Goal: Task Accomplishment & Management: Complete application form

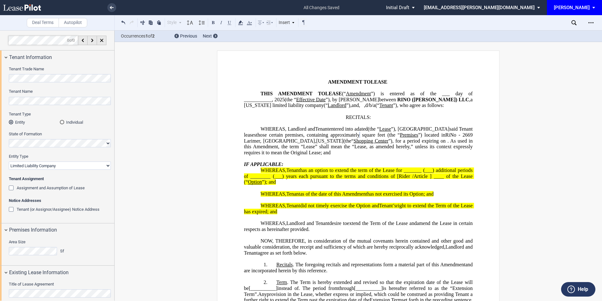
select select "limited liability company"
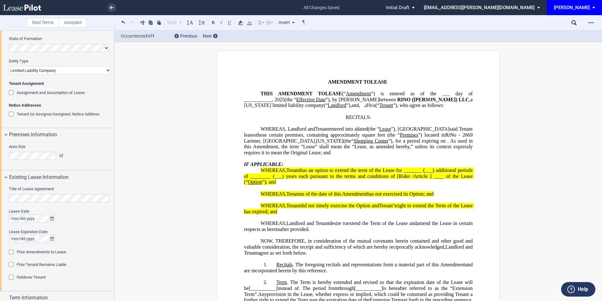
scroll to position [84, 0]
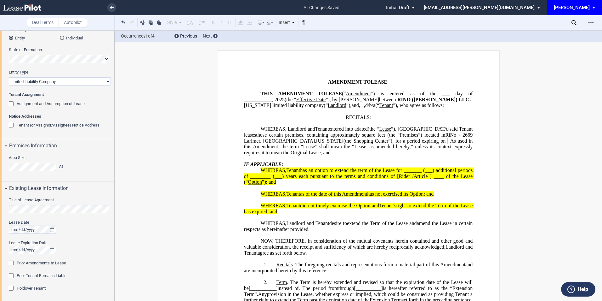
click at [11, 262] on div "Prior Amendments to Lease" at bounding box center [12, 263] width 6 height 6
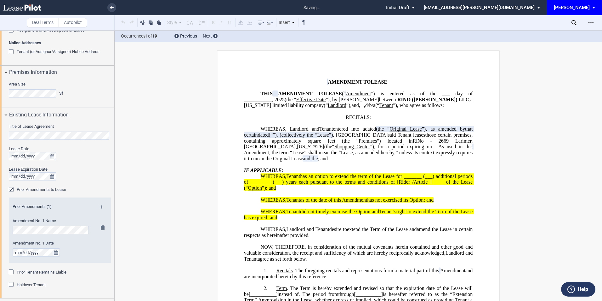
scroll to position [168, 0]
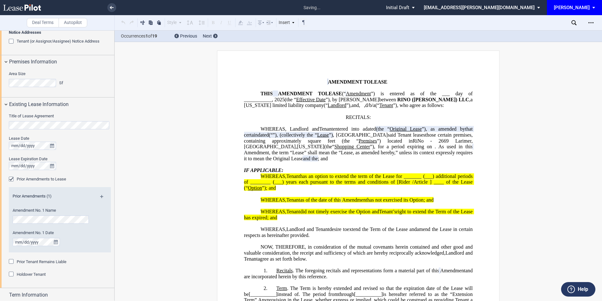
click at [100, 195] on md-icon at bounding box center [104, 199] width 9 height 8
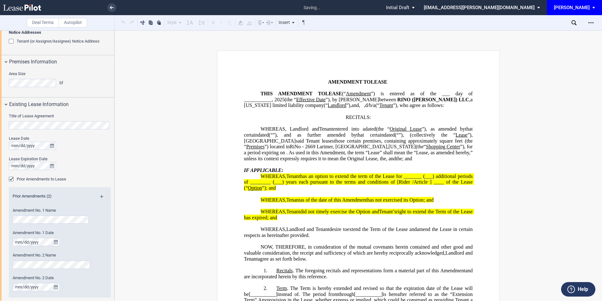
click at [100, 195] on md-icon at bounding box center [104, 199] width 9 height 8
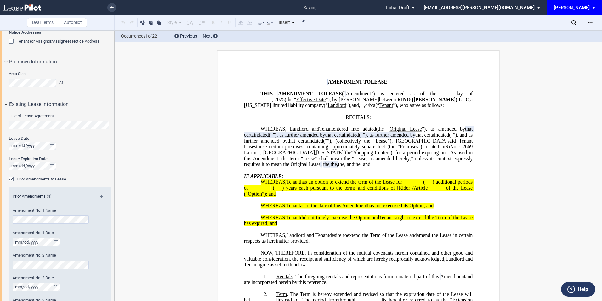
click at [100, 195] on md-icon at bounding box center [104, 199] width 9 height 8
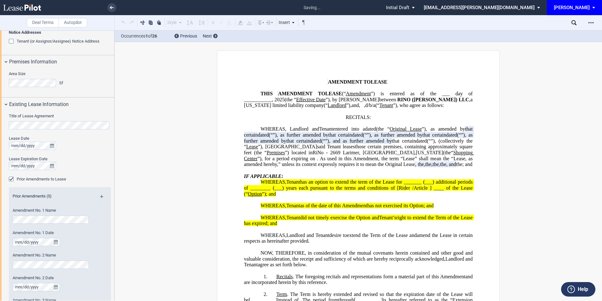
click at [100, 195] on md-icon at bounding box center [104, 199] width 9 height 8
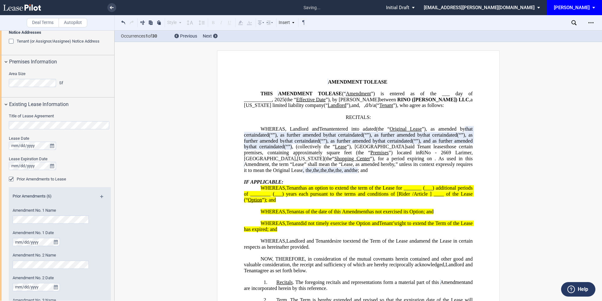
click at [100, 195] on md-icon at bounding box center [104, 199] width 9 height 8
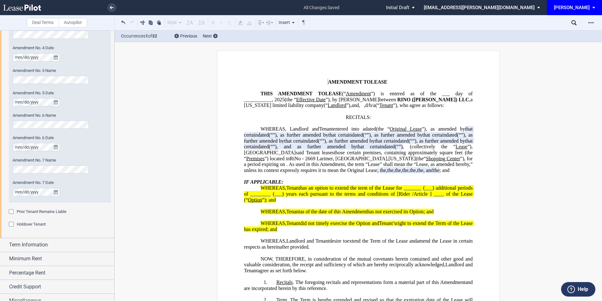
scroll to position [494, 0]
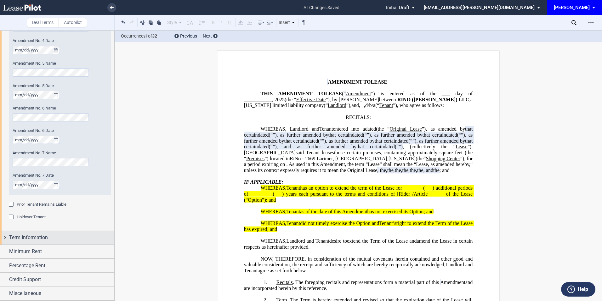
click at [48, 233] on div "Term Information" at bounding box center [61, 237] width 105 height 8
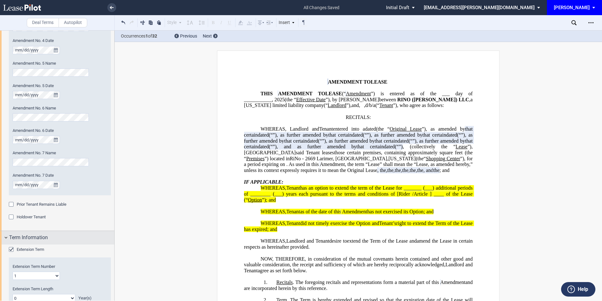
scroll to position [578, 0]
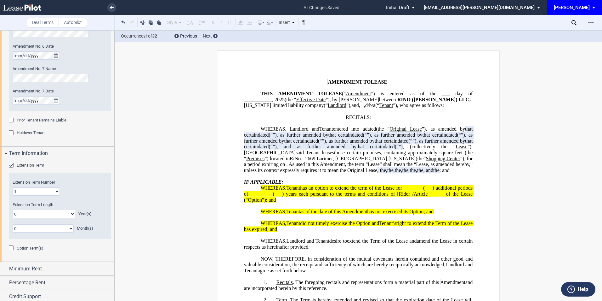
click at [35, 213] on select "0 1 2 3 4 5 6 7 8 9 10 11 12 13 14 15 16 17 18 19 20" at bounding box center [44, 213] width 63 height 8
select select "number:10"
click at [13, 209] on select "0 1 2 3 4 5 6 7 8 9 10 11 12 13 14 15 16 17 18 19 20" at bounding box center [44, 213] width 63 height 8
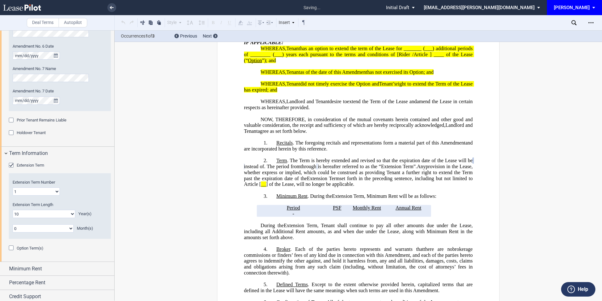
scroll to position [186, 0]
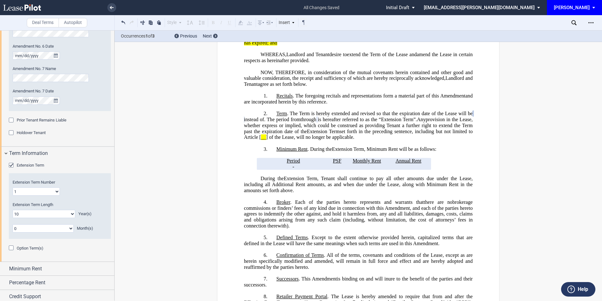
click at [41, 192] on select "1 2 3 4 5 6 7 8 9 10 11 12 13 14 15 16 17 18 19 20" at bounding box center [36, 191] width 47 height 8
select select "number:2"
click at [13, 187] on select "1 2 3 4 5 6 7 8 9 10 11 12 13 14 15 16 17 18 19 20" at bounding box center [36, 191] width 47 height 8
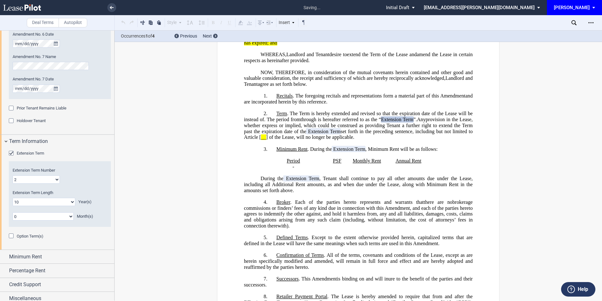
scroll to position [595, 0]
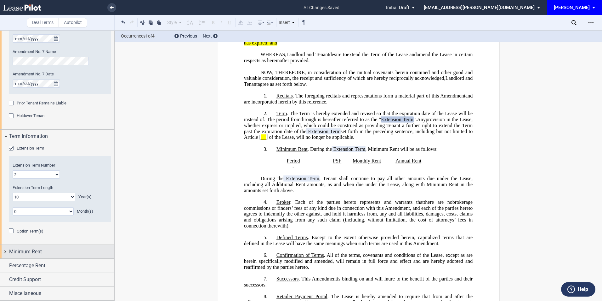
click at [37, 248] on span "Minimum Rent" at bounding box center [25, 252] width 33 height 8
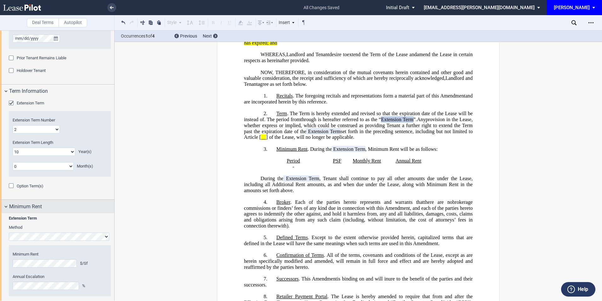
scroll to position [688, 0]
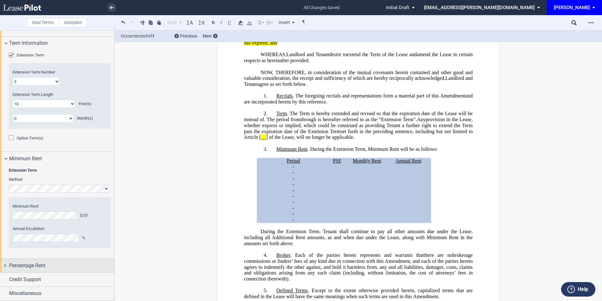
click at [25, 261] on span "Percentage Rent" at bounding box center [27, 265] width 36 height 8
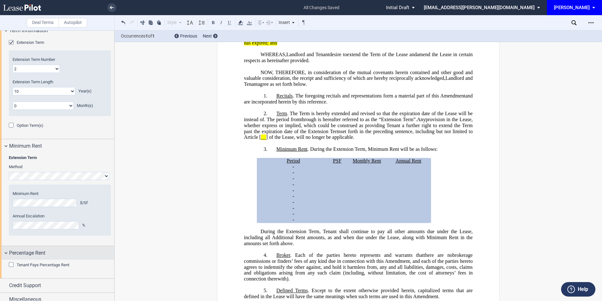
scroll to position [707, 0]
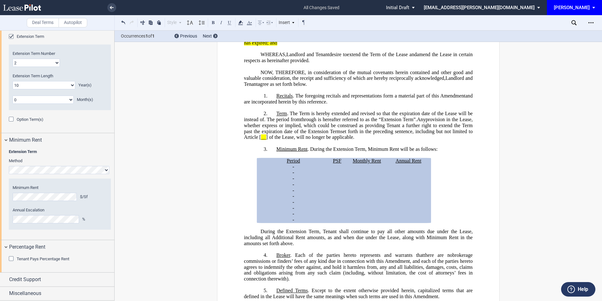
click at [12, 259] on div "Tenant Pays Percentage Rent" at bounding box center [12, 259] width 6 height 6
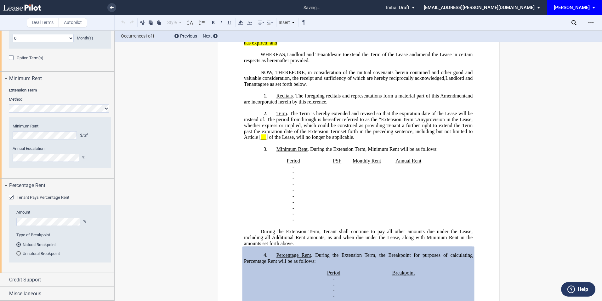
scroll to position [363, 0]
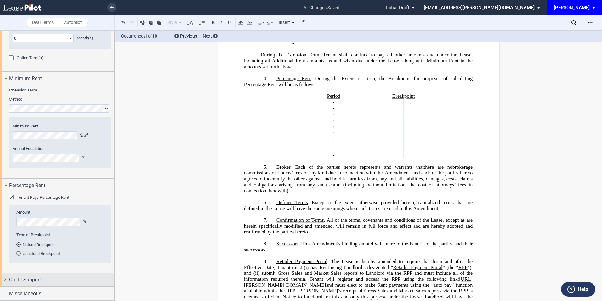
click at [40, 283] on span "Credit Support" at bounding box center [25, 280] width 32 height 8
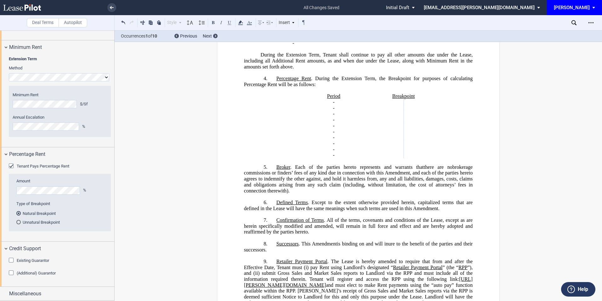
drag, startPoint x: 13, startPoint y: 259, endPoint x: 32, endPoint y: 259, distance: 18.9
click at [13, 259] on div "Existing Guarantor" at bounding box center [12, 260] width 6 height 6
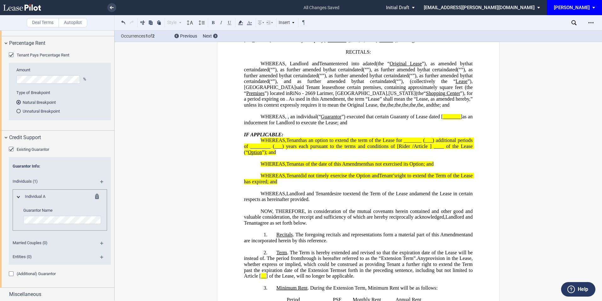
scroll to position [911, 0]
click at [43, 296] on div "Miscellaneous" at bounding box center [61, 293] width 105 height 8
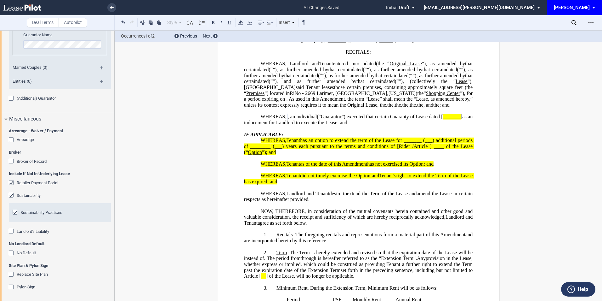
scroll to position [1086, 0]
click at [9, 182] on div "Retailer Payment Portal" at bounding box center [12, 183] width 6 height 6
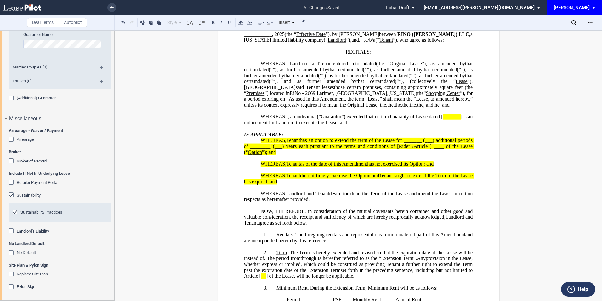
click at [12, 254] on div "No Default" at bounding box center [12, 253] width 6 height 6
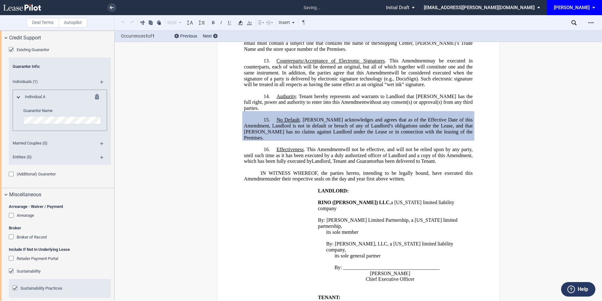
scroll to position [1002, 0]
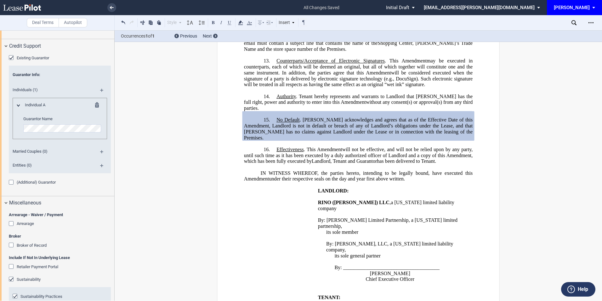
click at [11, 222] on div "Arrearage" at bounding box center [12, 224] width 6 height 6
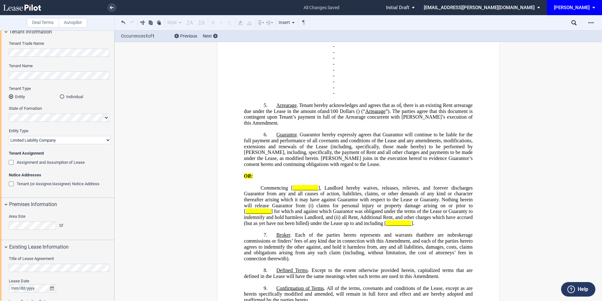
scroll to position [0, 0]
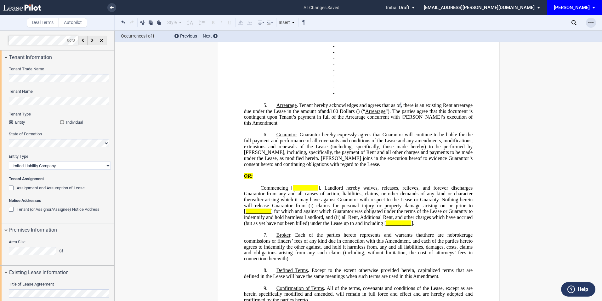
click at [590, 25] on icon "Open Lease options menu" at bounding box center [591, 22] width 5 height 5
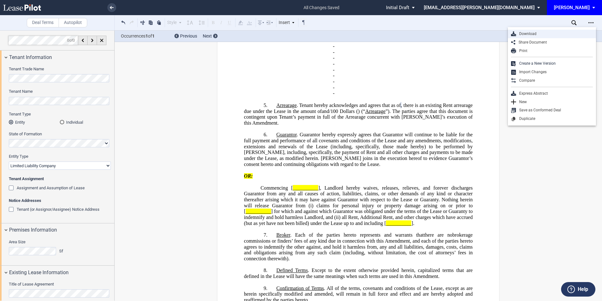
click at [538, 34] on div "Download" at bounding box center [554, 33] width 77 height 5
